Goal: Transaction & Acquisition: Purchase product/service

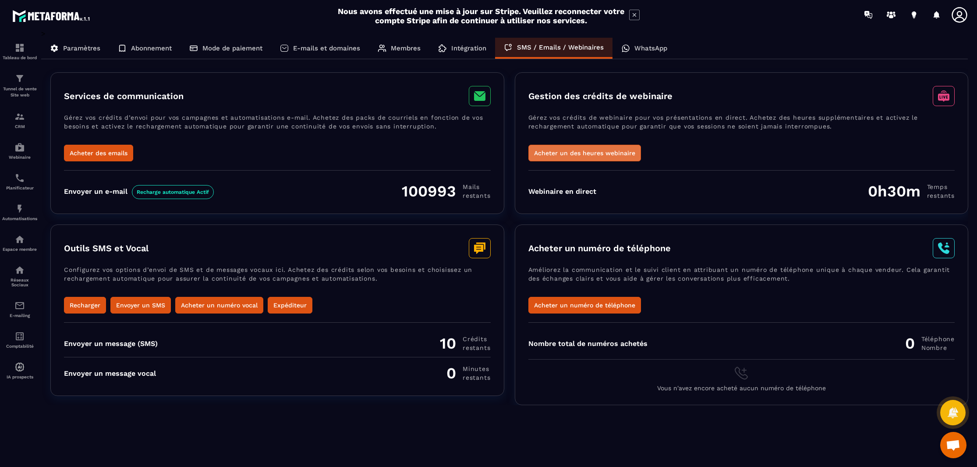
click at [581, 151] on button "Acheter un des heures webinaire" at bounding box center [585, 153] width 113 height 17
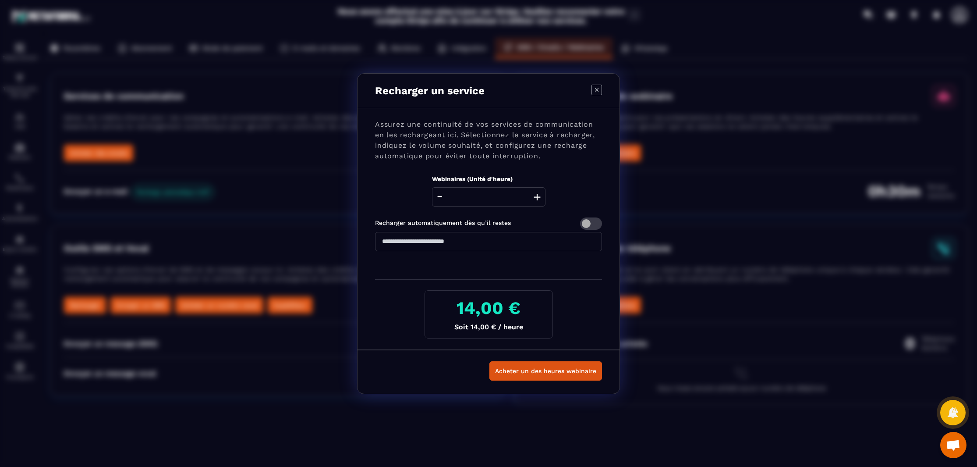
click at [537, 195] on button "+" at bounding box center [537, 196] width 12 height 19
click at [443, 199] on button "-" at bounding box center [439, 196] width 11 height 19
click at [536, 197] on button "+" at bounding box center [537, 196] width 12 height 19
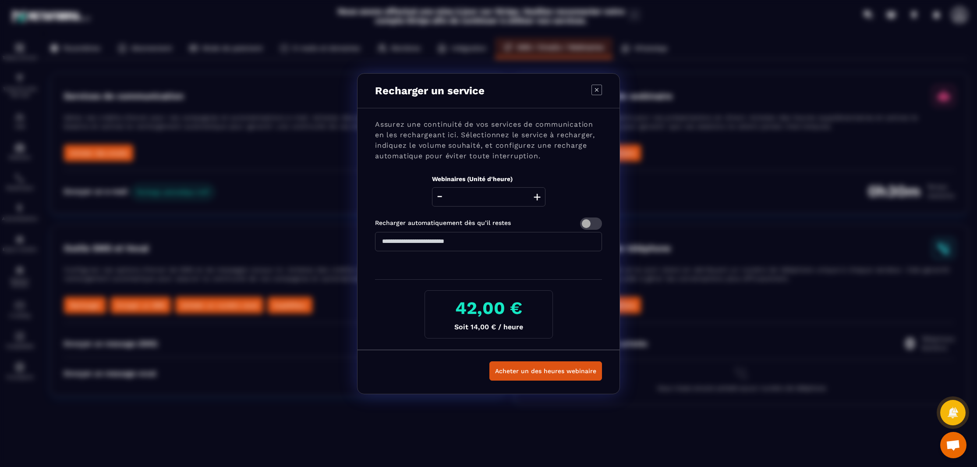
type input "*"
click at [555, 370] on button "Acheter un des heures webinaire" at bounding box center [546, 370] width 113 height 19
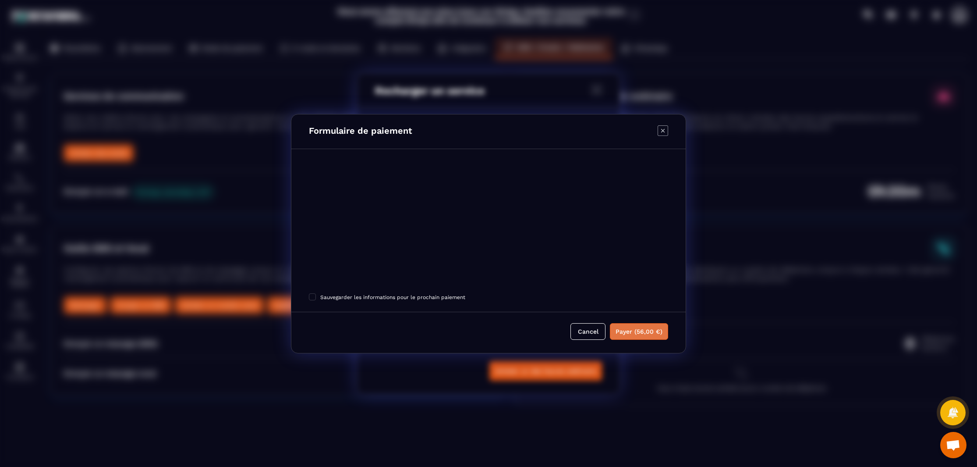
click at [638, 330] on button "Payer (56,00 €)" at bounding box center [639, 331] width 58 height 17
